Goal: Task Accomplishment & Management: Manage account settings

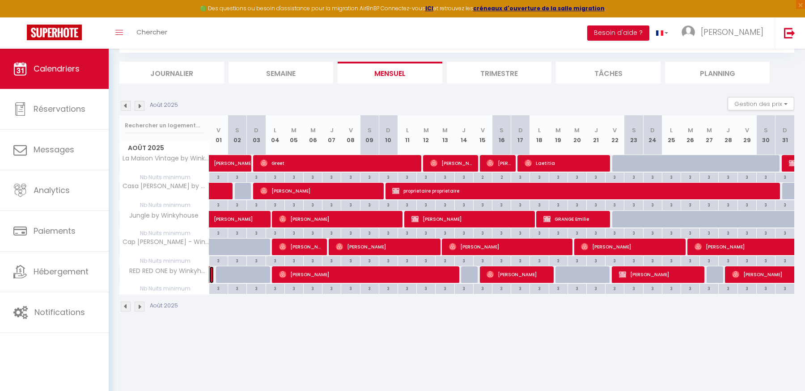
click at [212, 277] on link at bounding box center [211, 275] width 4 height 17
select select "OK"
select select "0"
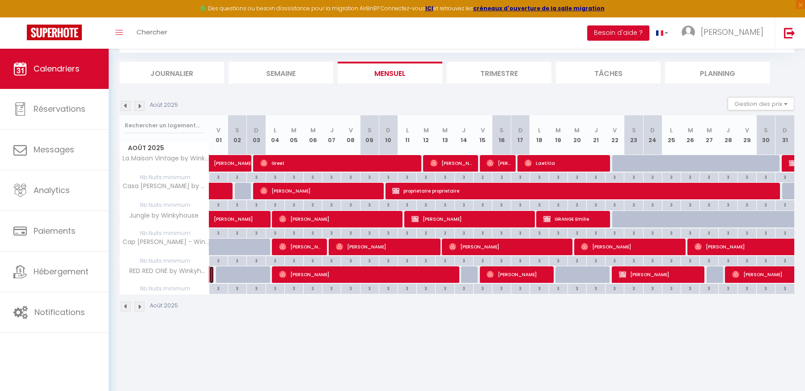
select select "1"
select select
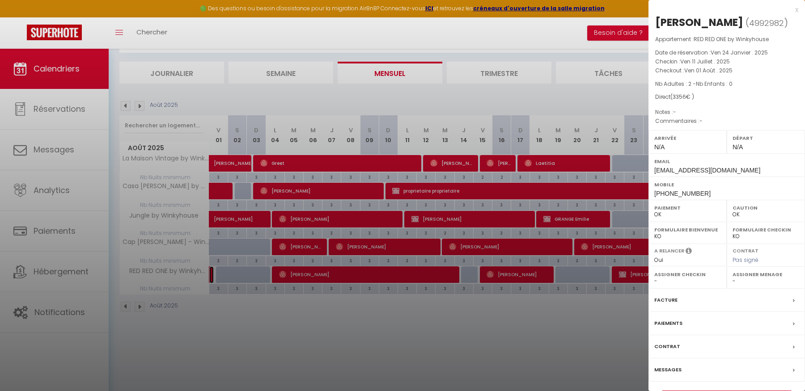
select select "23186"
click at [796, 9] on div "x" at bounding box center [723, 9] width 150 height 11
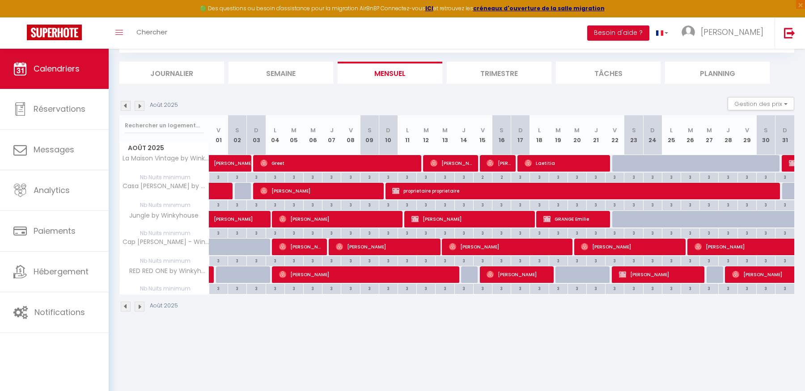
click at [141, 106] on img at bounding box center [140, 106] width 10 height 10
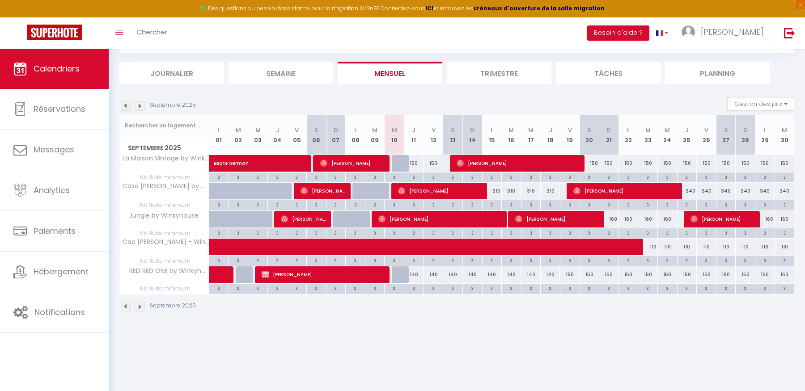
click at [128, 107] on img at bounding box center [126, 106] width 10 height 10
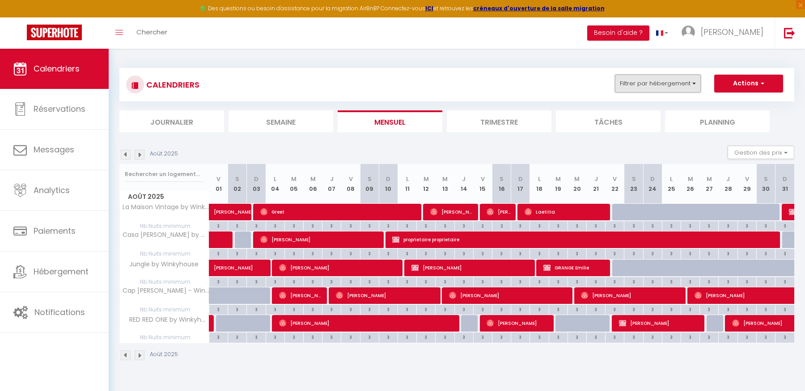
click at [641, 87] on button "Filtrer par hébergement" at bounding box center [658, 84] width 86 height 18
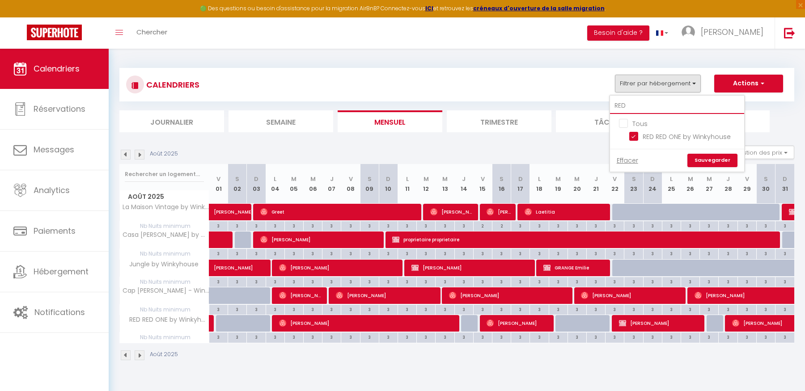
click at [636, 103] on input "RED" at bounding box center [677, 106] width 134 height 16
type input "RE"
checkbox input "false"
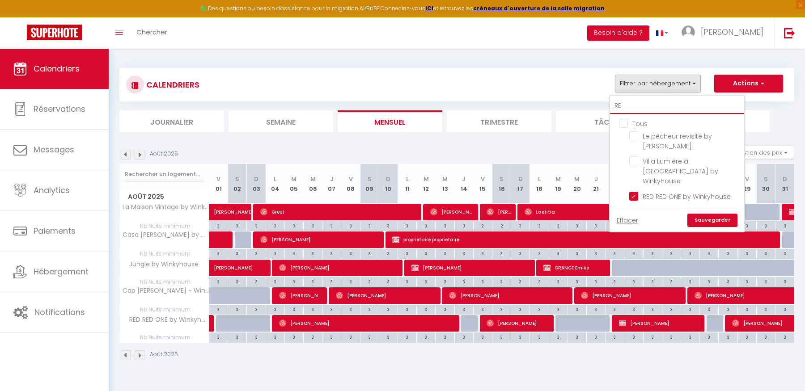
type input "R"
checkbox input "false"
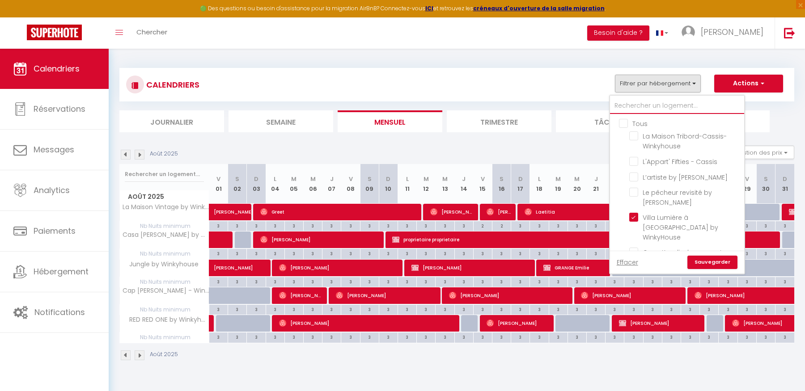
checkbox input "true"
checkbox input "false"
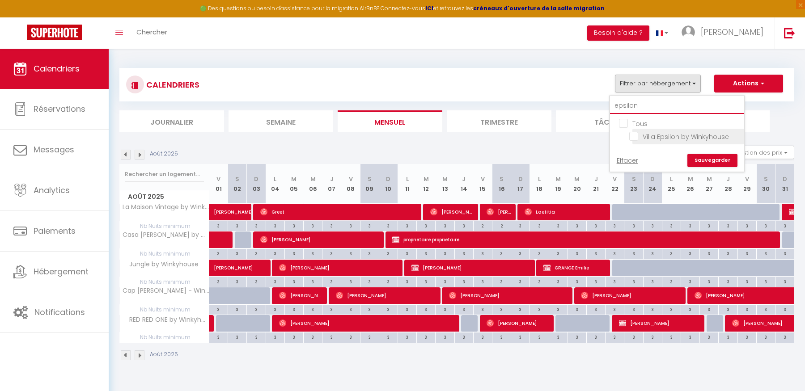
type input "epsilon"
drag, startPoint x: 634, startPoint y: 132, endPoint x: 662, endPoint y: 145, distance: 30.6
click at [634, 132] on input "Villa Epsilon by Winkyhouse" at bounding box center [685, 135] width 112 height 9
checkbox input "true"
click at [726, 165] on link "Sauvegarder" at bounding box center [712, 160] width 50 height 13
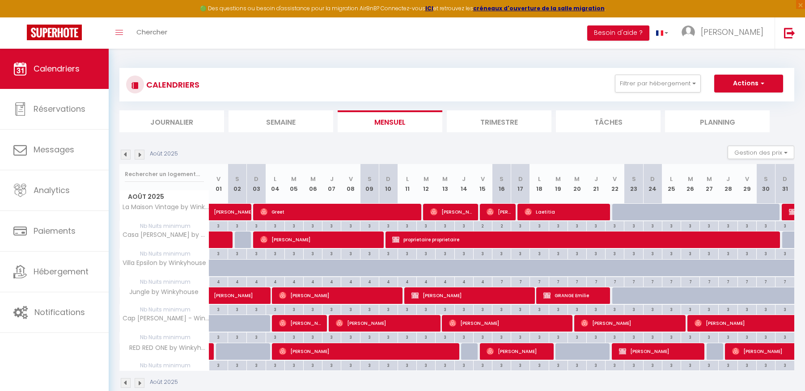
click at [125, 156] on img at bounding box center [126, 155] width 10 height 10
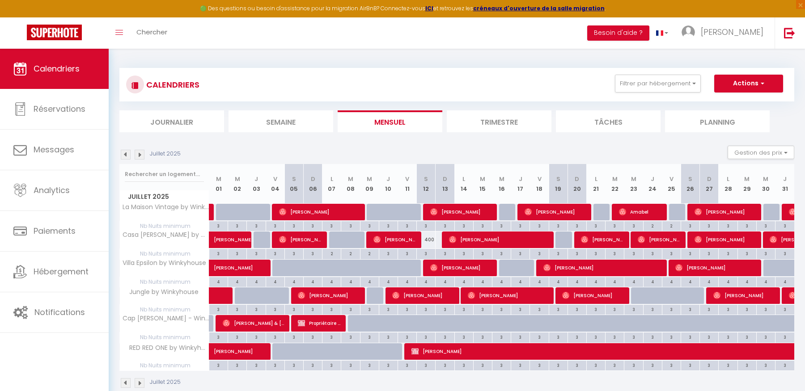
click at [138, 154] on img at bounding box center [140, 155] width 10 height 10
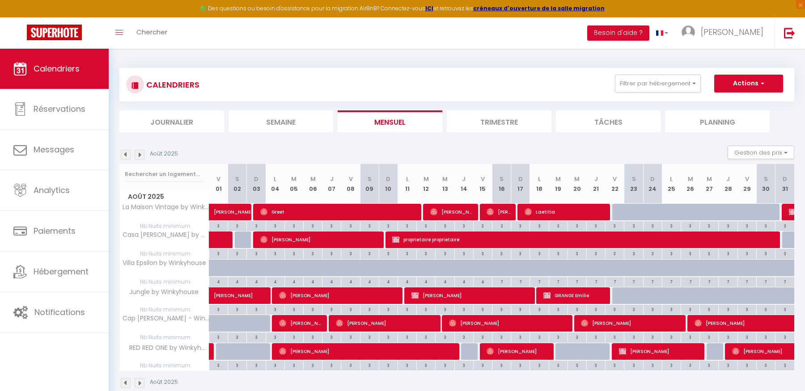
click at [138, 154] on img at bounding box center [140, 155] width 10 height 10
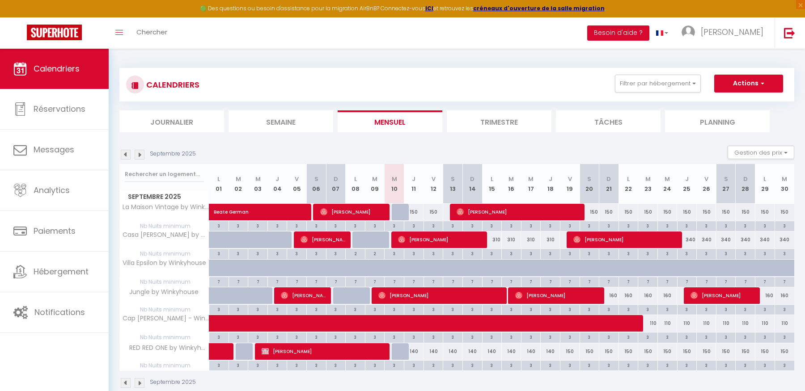
click at [138, 154] on img at bounding box center [140, 155] width 10 height 10
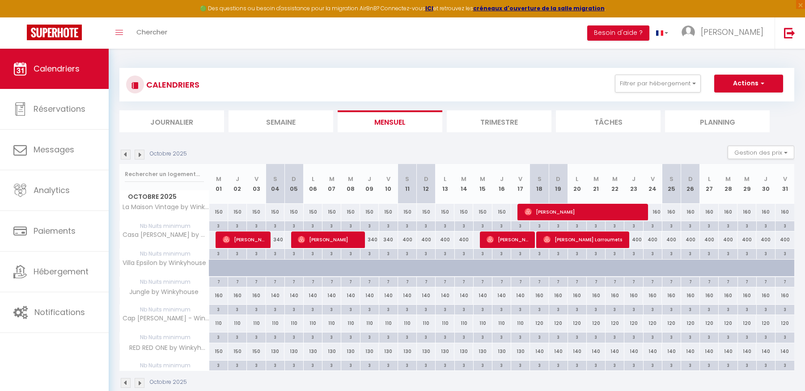
click at [138, 154] on img at bounding box center [140, 155] width 10 height 10
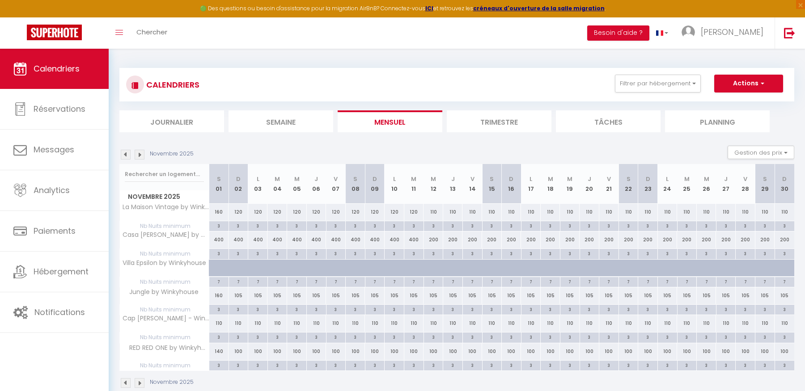
click at [138, 154] on img at bounding box center [140, 155] width 10 height 10
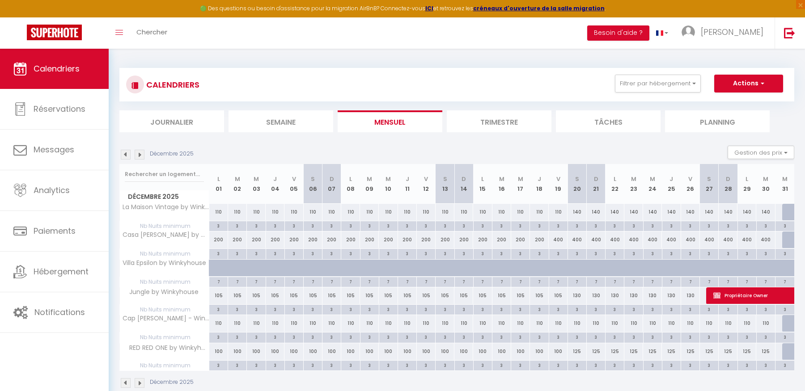
click at [138, 154] on img at bounding box center [140, 155] width 10 height 10
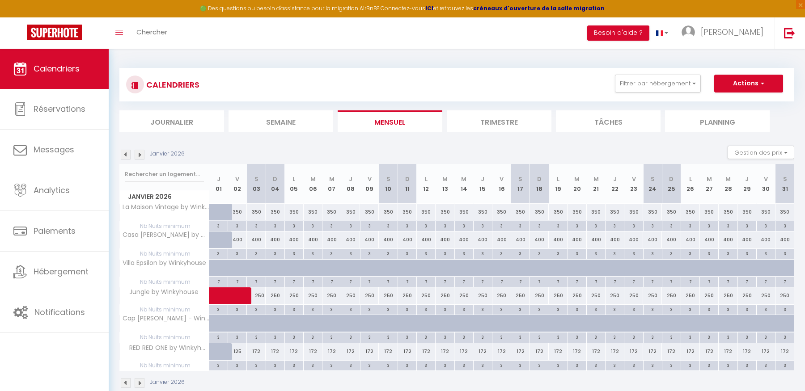
click at [138, 154] on img at bounding box center [140, 155] width 10 height 10
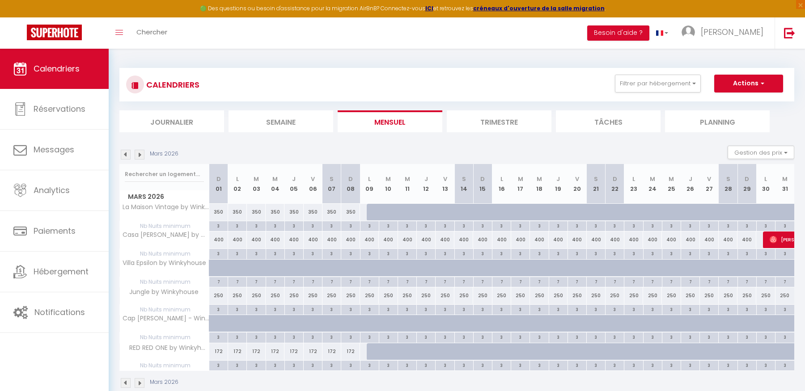
click at [138, 154] on img at bounding box center [140, 155] width 10 height 10
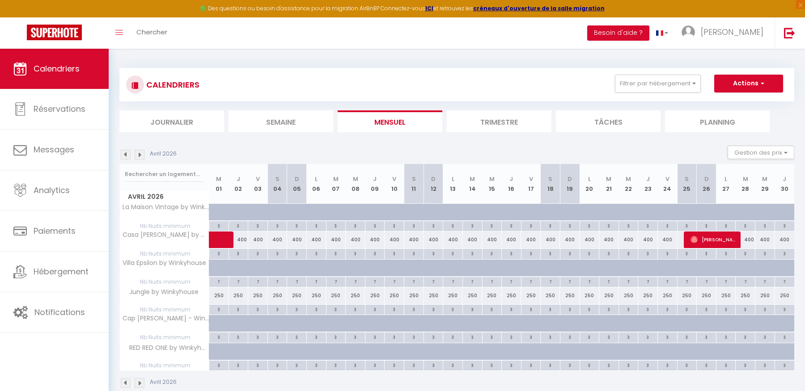
click at [138, 154] on img at bounding box center [140, 155] width 10 height 10
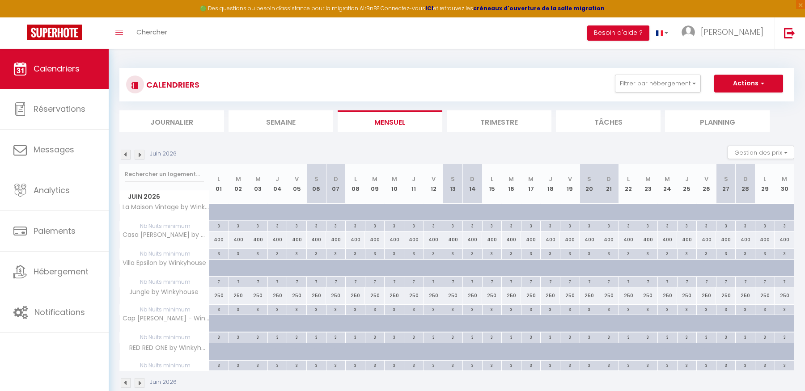
click at [138, 154] on img at bounding box center [140, 155] width 10 height 10
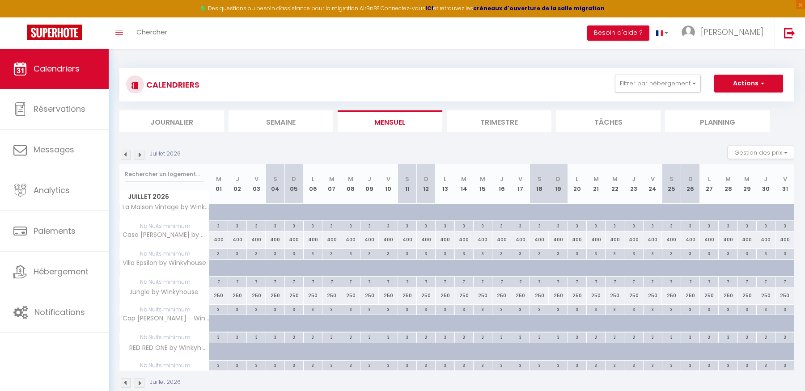
click at [138, 154] on img at bounding box center [140, 155] width 10 height 10
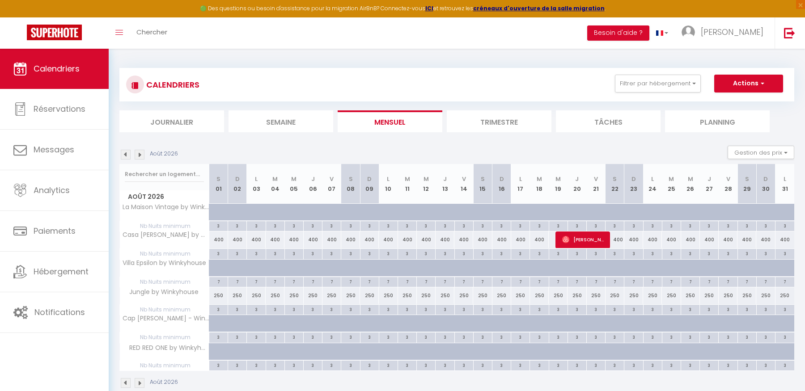
click at [138, 154] on img at bounding box center [140, 155] width 10 height 10
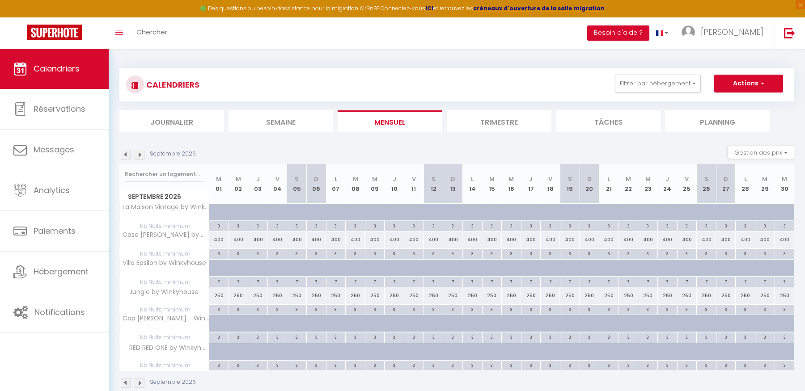
click at [138, 154] on img at bounding box center [140, 155] width 10 height 10
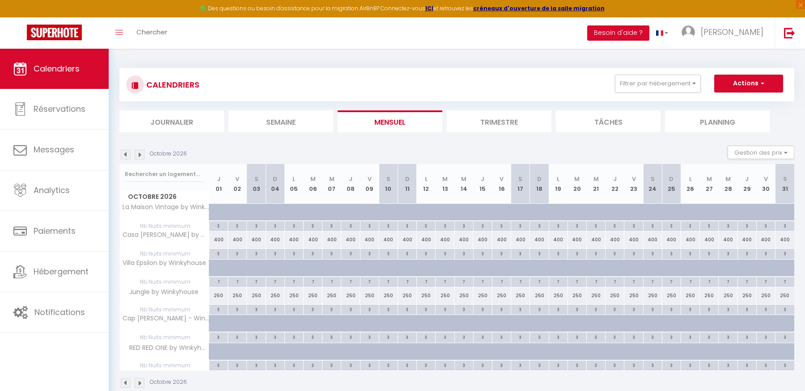
click at [138, 154] on img at bounding box center [140, 155] width 10 height 10
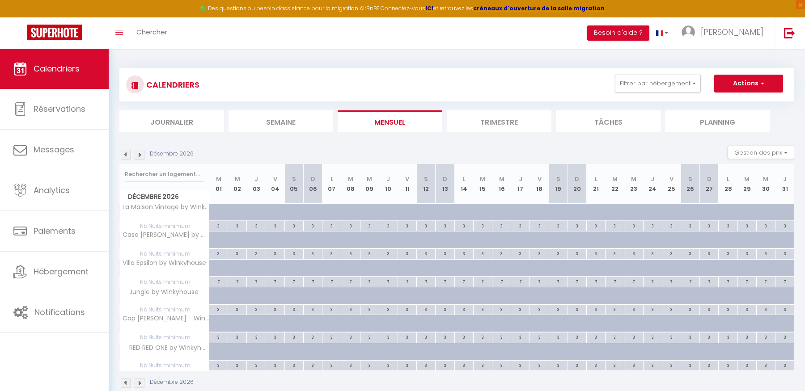
click at [138, 154] on img at bounding box center [140, 155] width 10 height 10
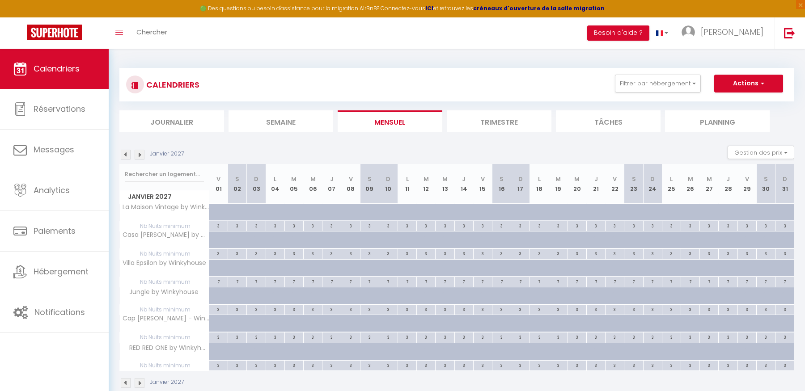
click at [138, 154] on img at bounding box center [140, 155] width 10 height 10
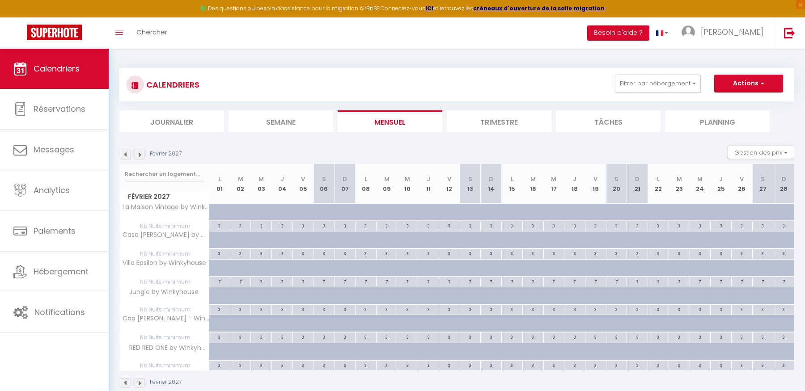
click at [138, 154] on img at bounding box center [140, 155] width 10 height 10
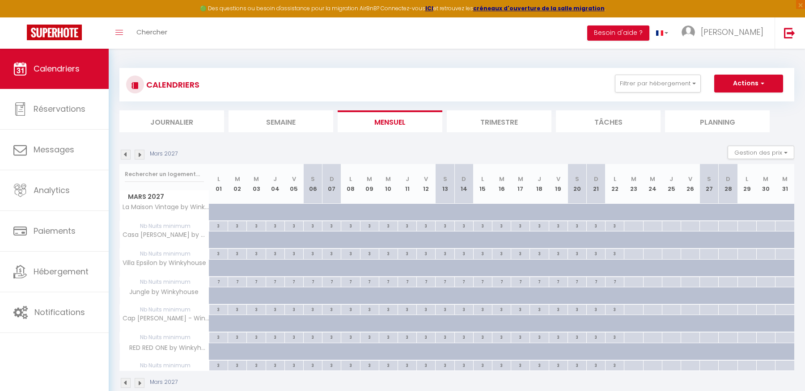
click at [138, 154] on img at bounding box center [140, 155] width 10 height 10
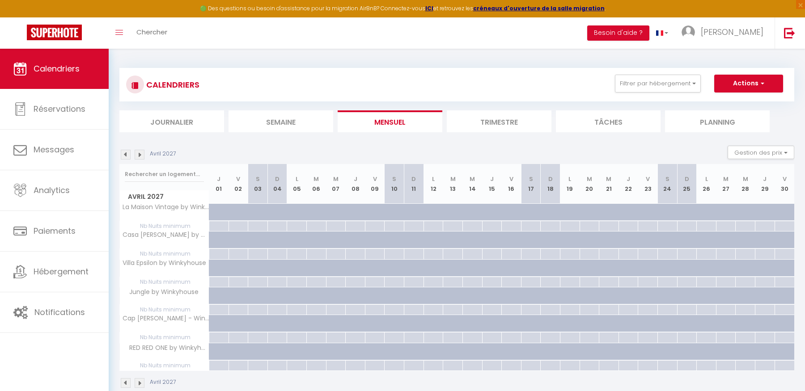
click at [138, 154] on img at bounding box center [140, 155] width 10 height 10
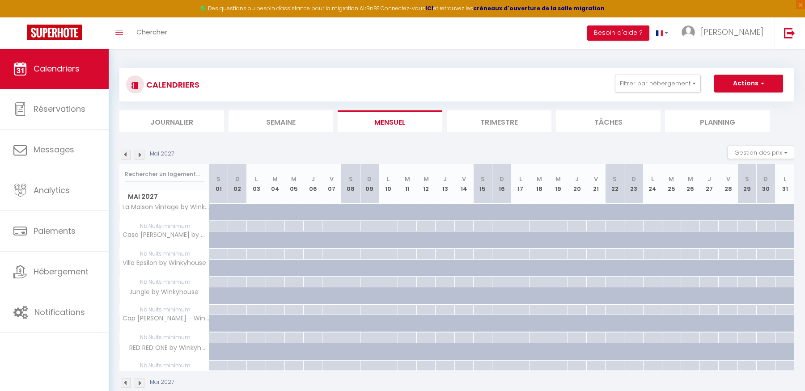
click at [138, 154] on img at bounding box center [140, 155] width 10 height 10
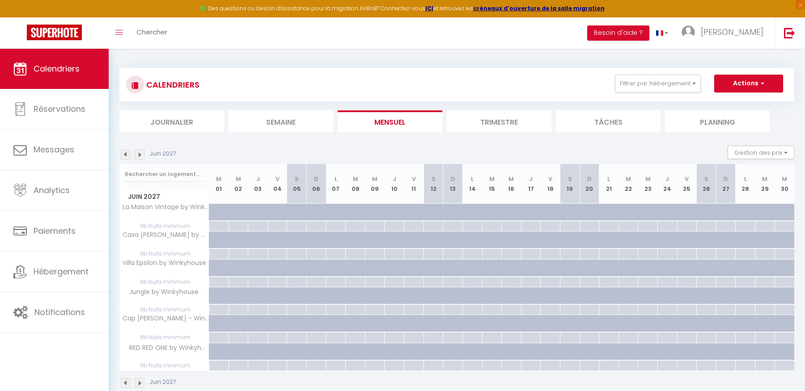
click at [138, 154] on img at bounding box center [140, 155] width 10 height 10
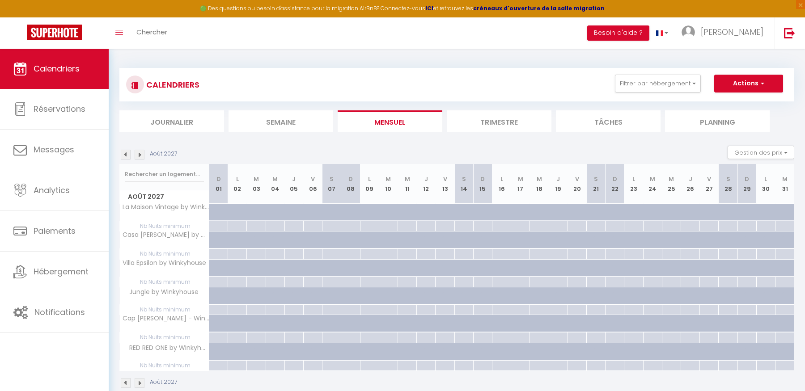
click at [138, 154] on img at bounding box center [140, 155] width 10 height 10
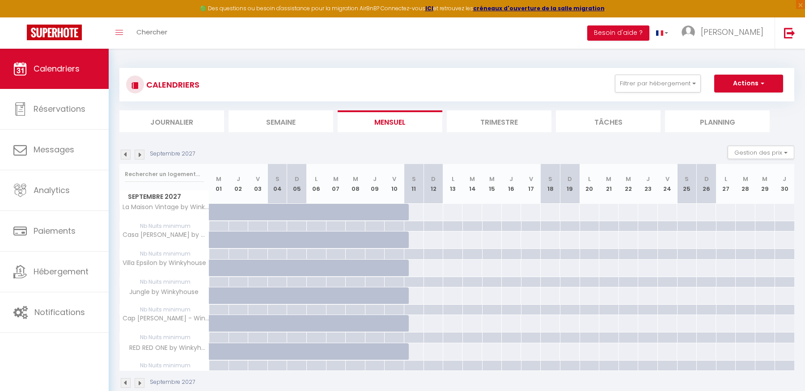
click at [138, 154] on img at bounding box center [140, 155] width 10 height 10
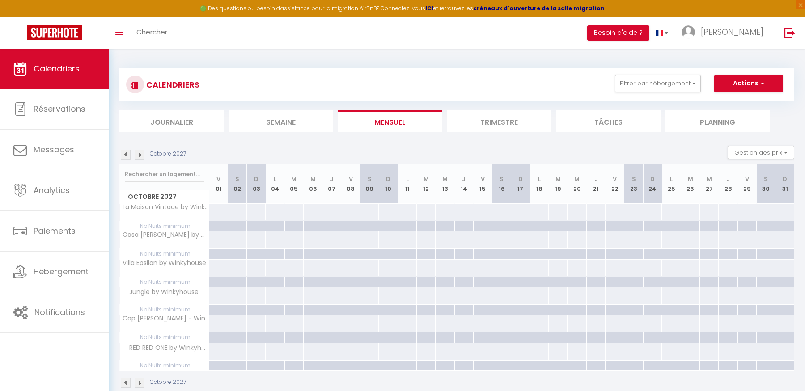
click at [138, 154] on img at bounding box center [140, 155] width 10 height 10
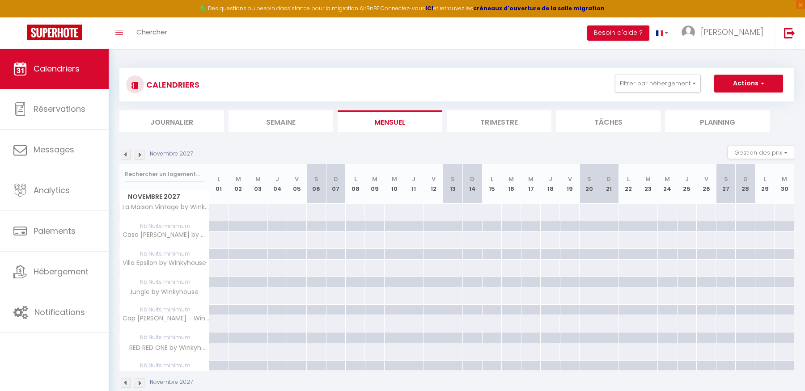
click at [127, 154] on img at bounding box center [126, 155] width 10 height 10
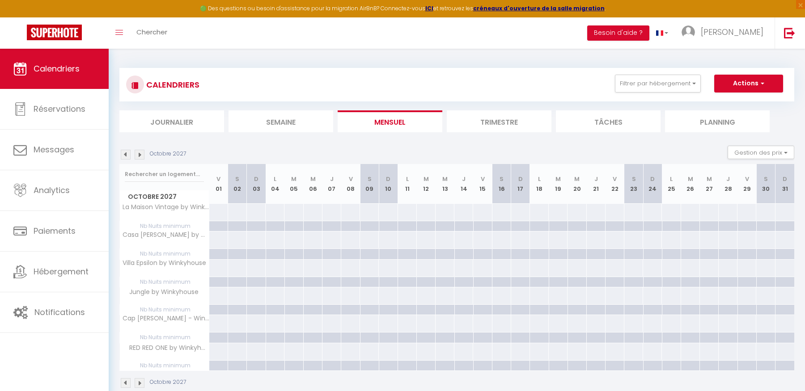
click at [127, 154] on img at bounding box center [126, 155] width 10 height 10
